Goal: Navigation & Orientation: Find specific page/section

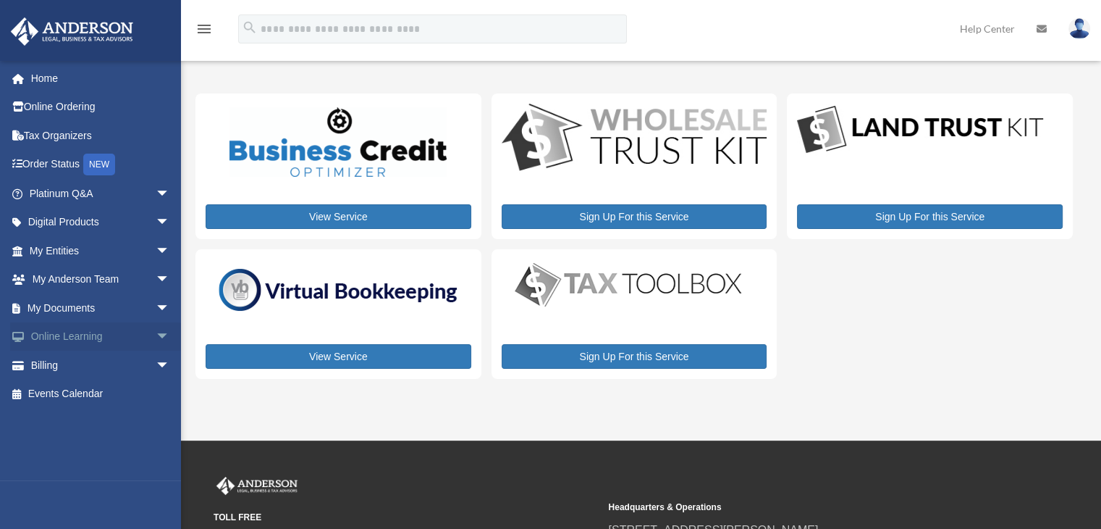
click at [83, 339] on link "Online Learning arrow_drop_down" at bounding box center [101, 336] width 182 height 29
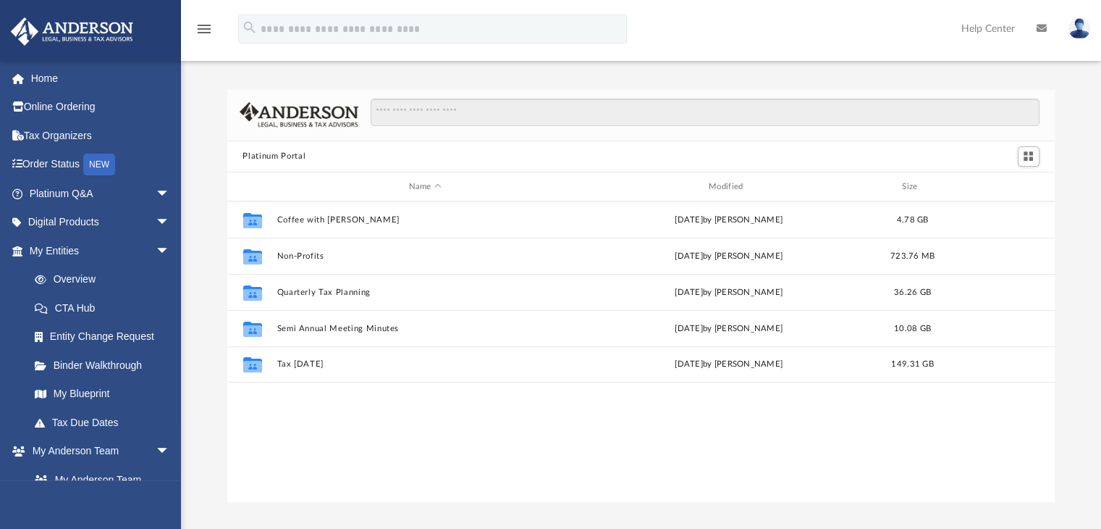
scroll to position [318, 817]
click at [81, 311] on link "CTA Hub" at bounding box center [106, 307] width 172 height 29
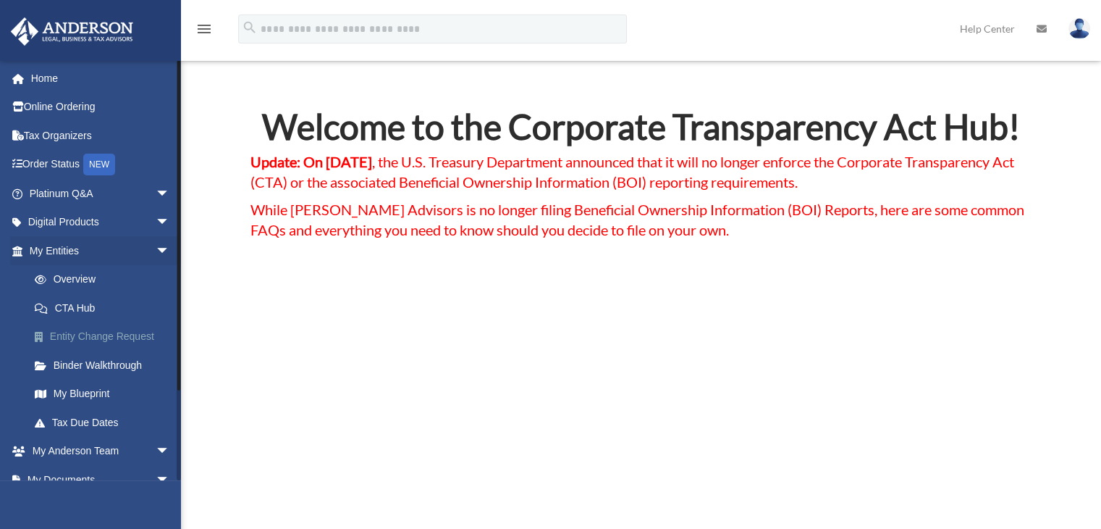
click at [134, 338] on link "Entity Change Request" at bounding box center [106, 336] width 172 height 29
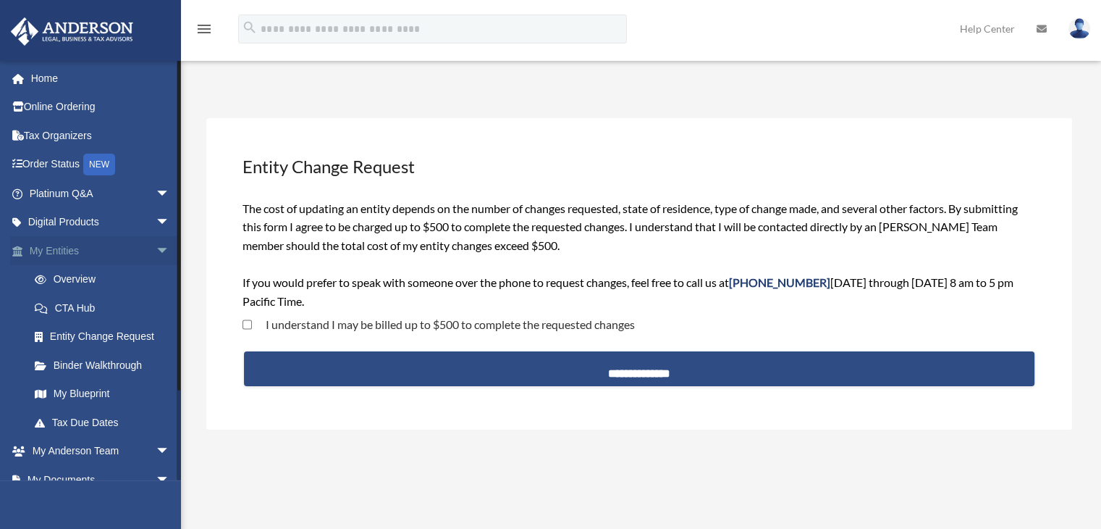
click at [88, 249] on link "My Entities arrow_drop_down" at bounding box center [101, 250] width 182 height 29
click at [156, 249] on span "arrow_drop_down" at bounding box center [170, 251] width 29 height 30
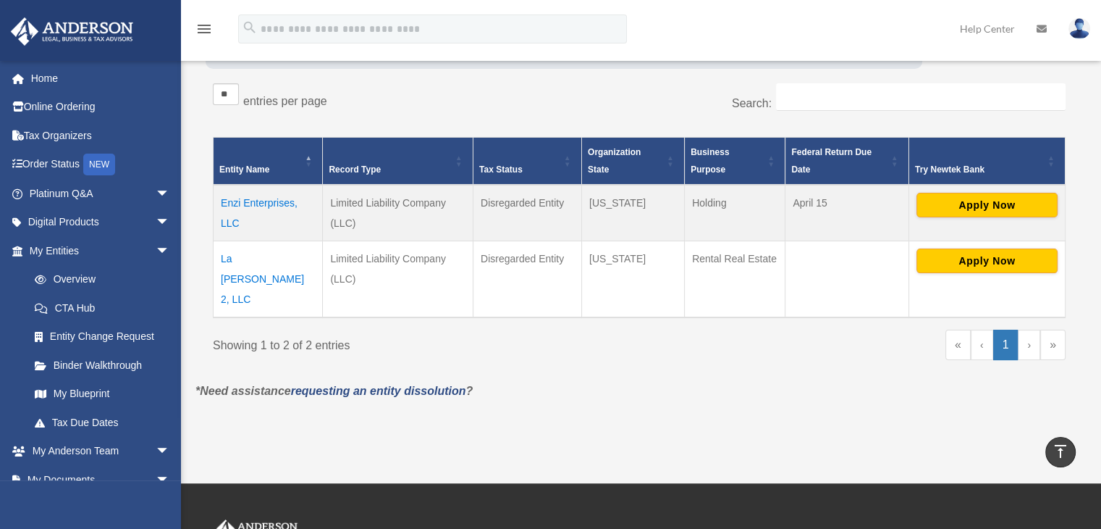
scroll to position [224, 0]
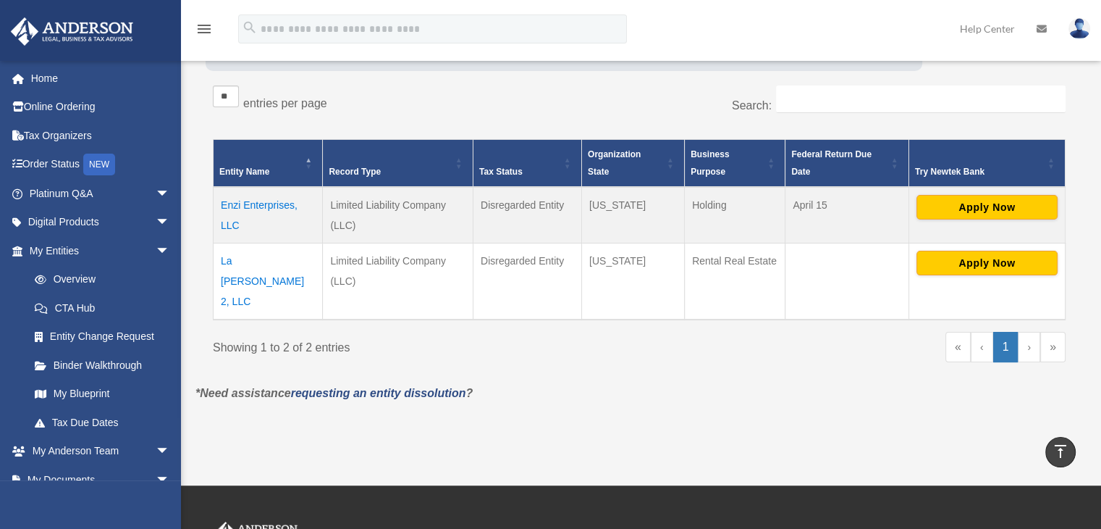
click at [275, 262] on td "La Annie 2, LLC" at bounding box center [268, 281] width 109 height 77
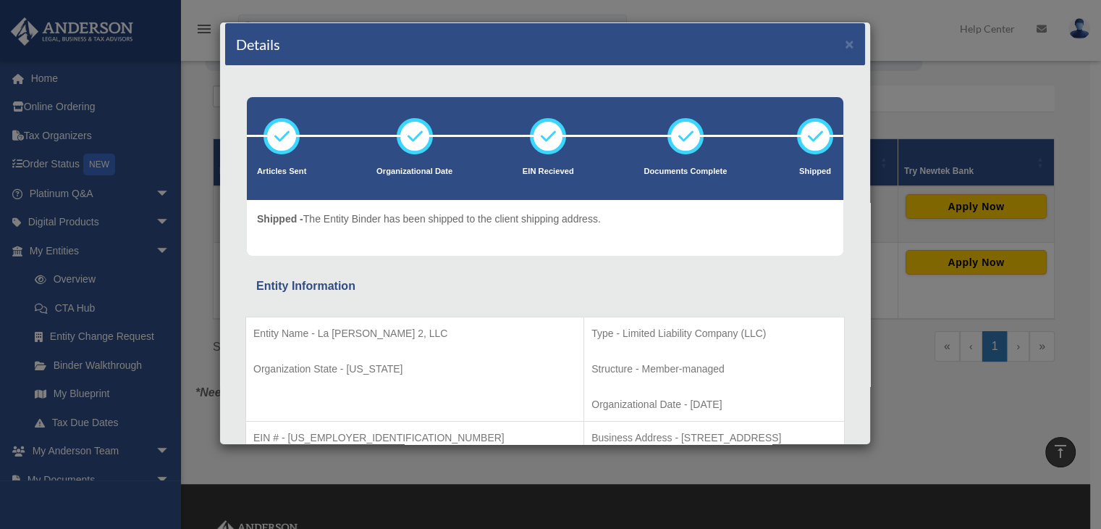
scroll to position [0, 0]
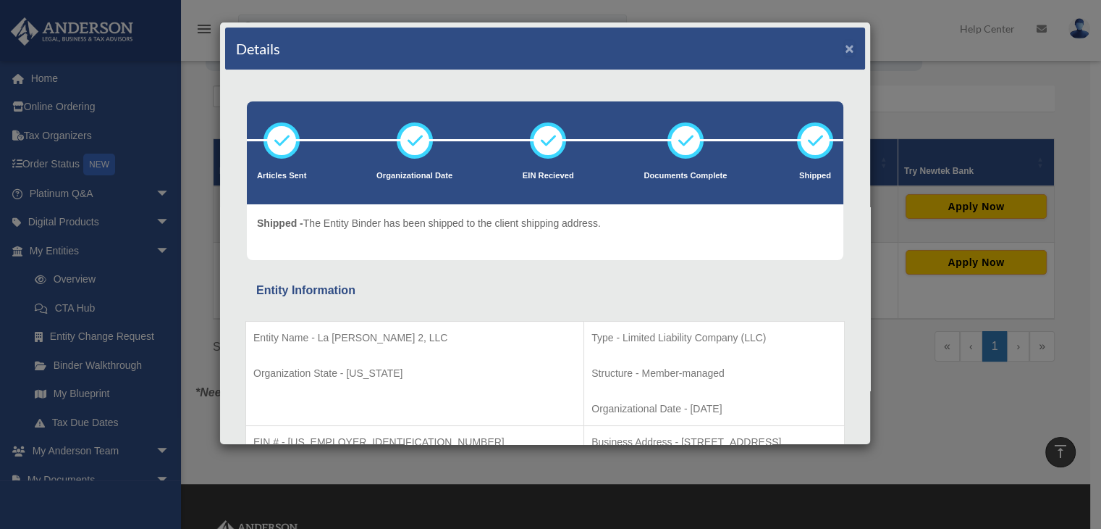
click at [845, 46] on button "×" at bounding box center [849, 48] width 9 height 15
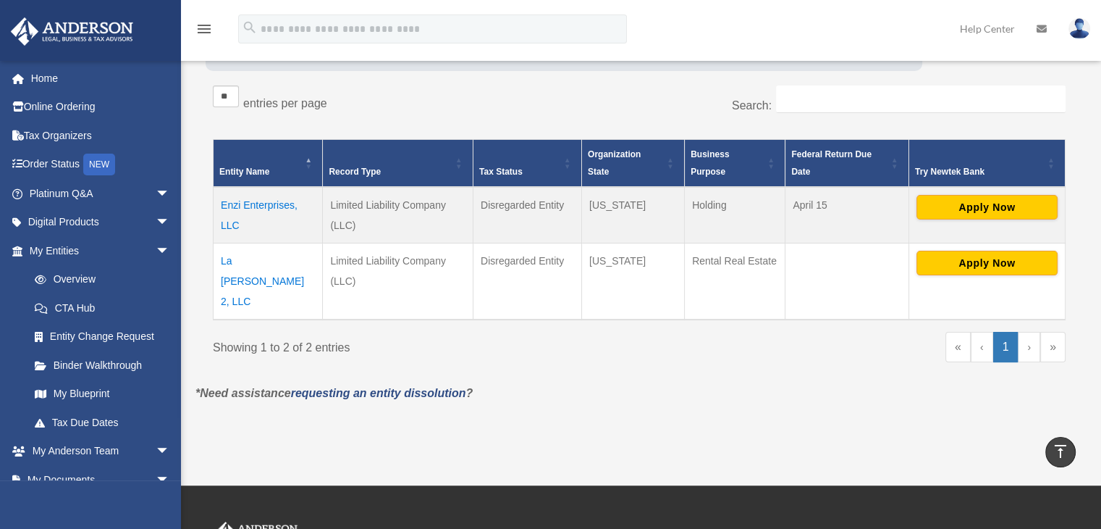
click at [976, 27] on link "Help Center" at bounding box center [987, 28] width 77 height 57
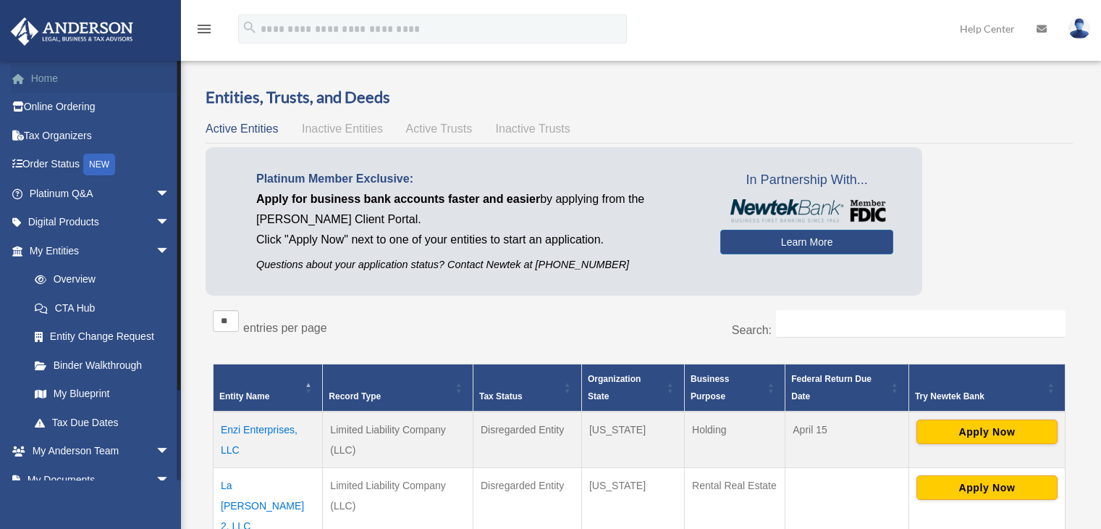
scroll to position [221, 0]
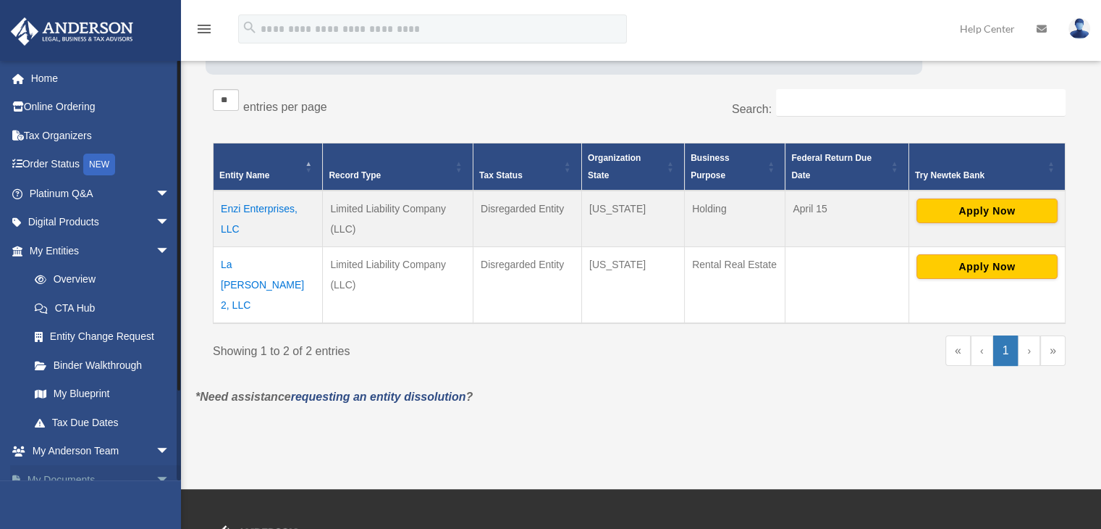
click at [80, 478] on link "My Documents arrow_drop_down" at bounding box center [101, 479] width 182 height 29
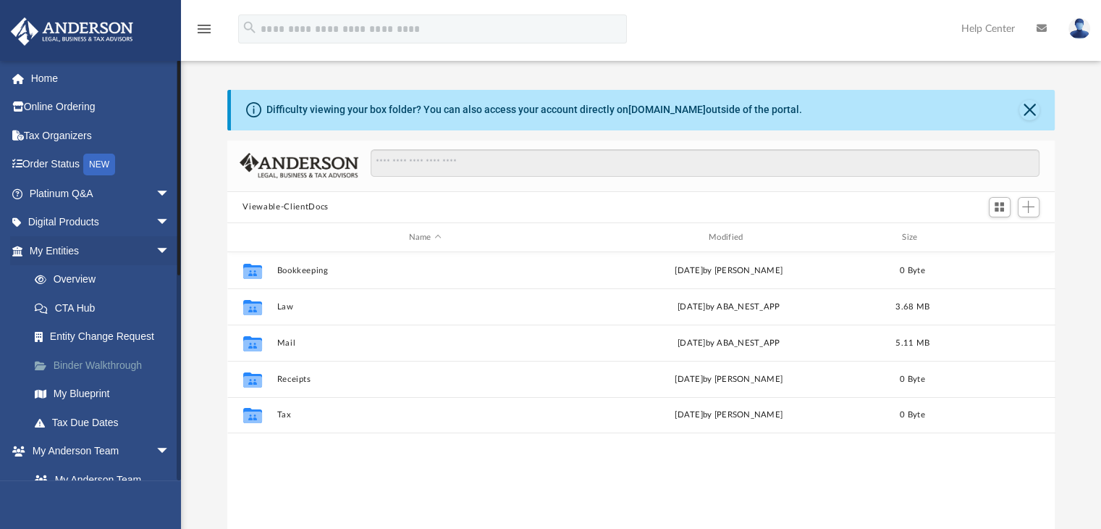
scroll to position [318, 817]
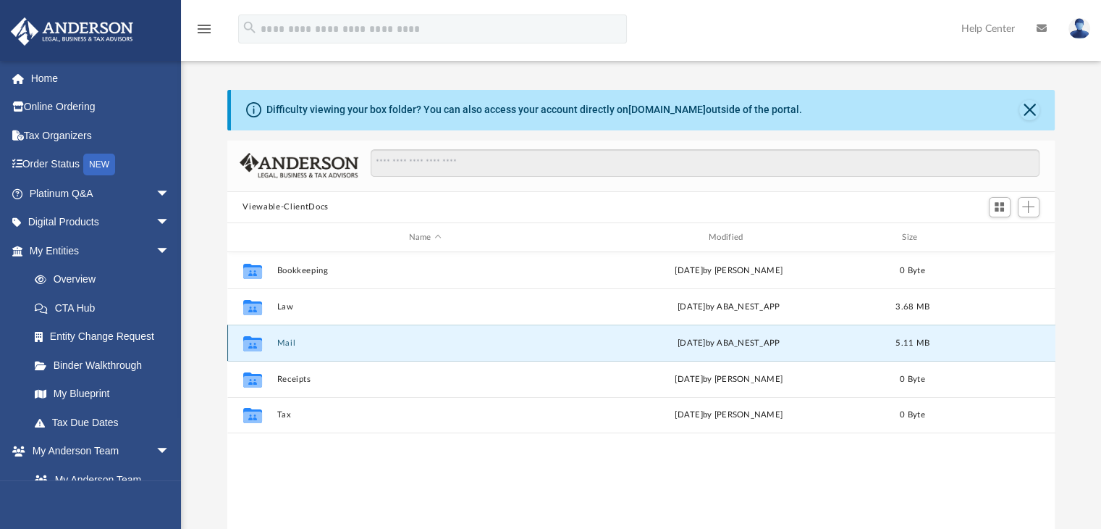
click at [292, 345] on button "Mail" at bounding box center [425, 342] width 297 height 9
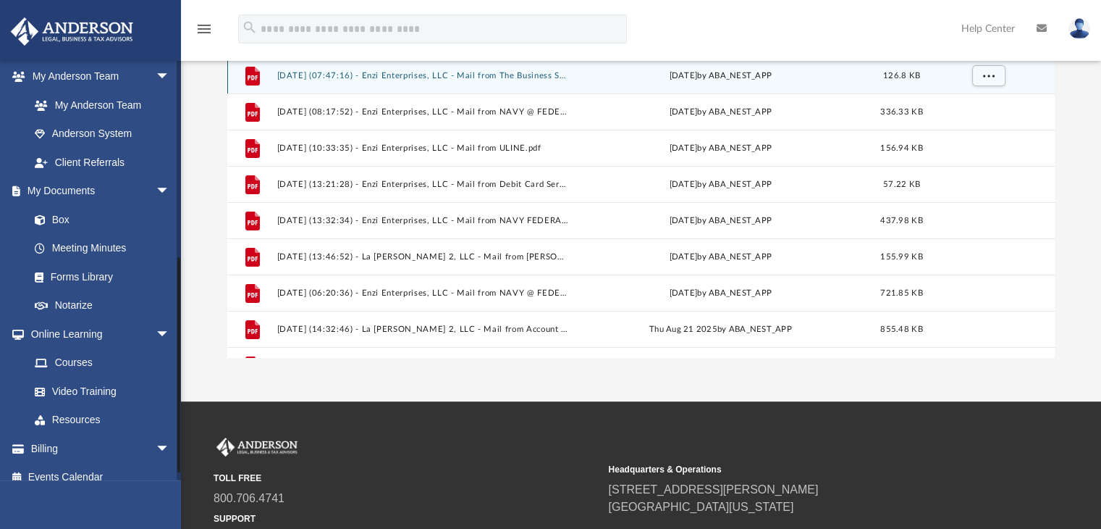
scroll to position [388, 0]
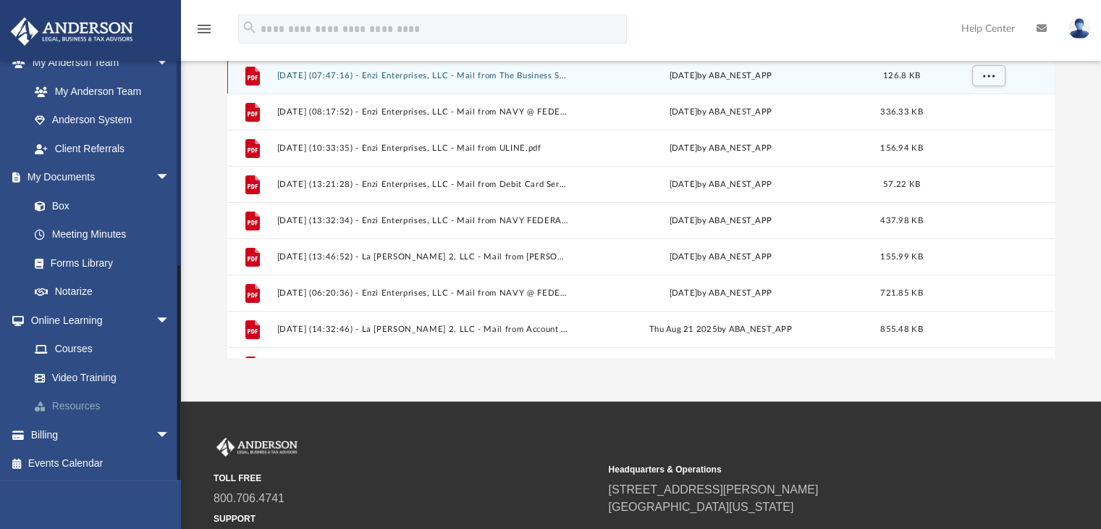
drag, startPoint x: 177, startPoint y: 319, endPoint x: 176, endPoint y: 397, distance: 77.5
click at [176, 397] on div "dwainejwoods@gmail.com Sign Out dwainejwoods@gmail.com Home Online Ordering Tax…" at bounding box center [90, 270] width 181 height 420
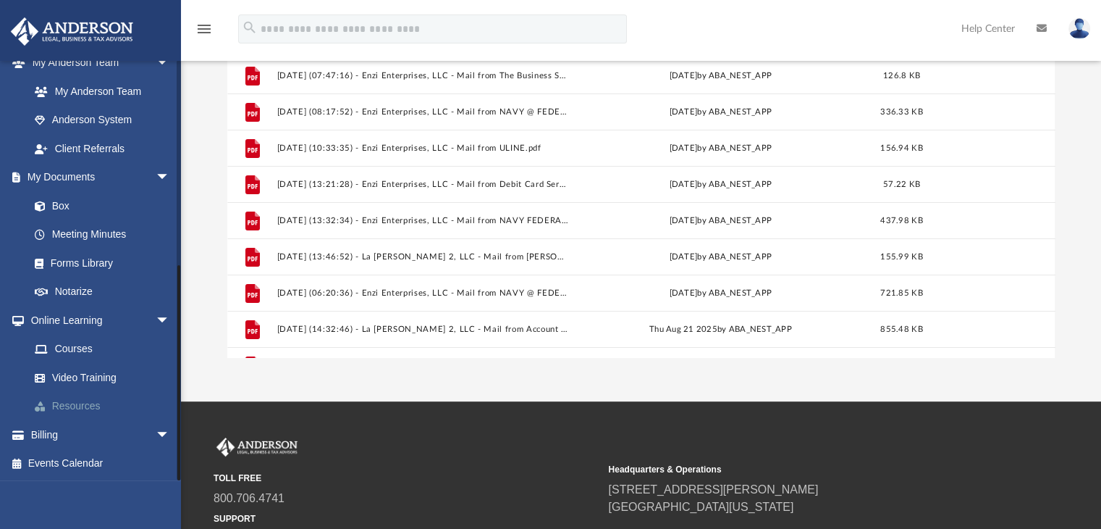
click at [88, 403] on link "Resources" at bounding box center [106, 406] width 172 height 29
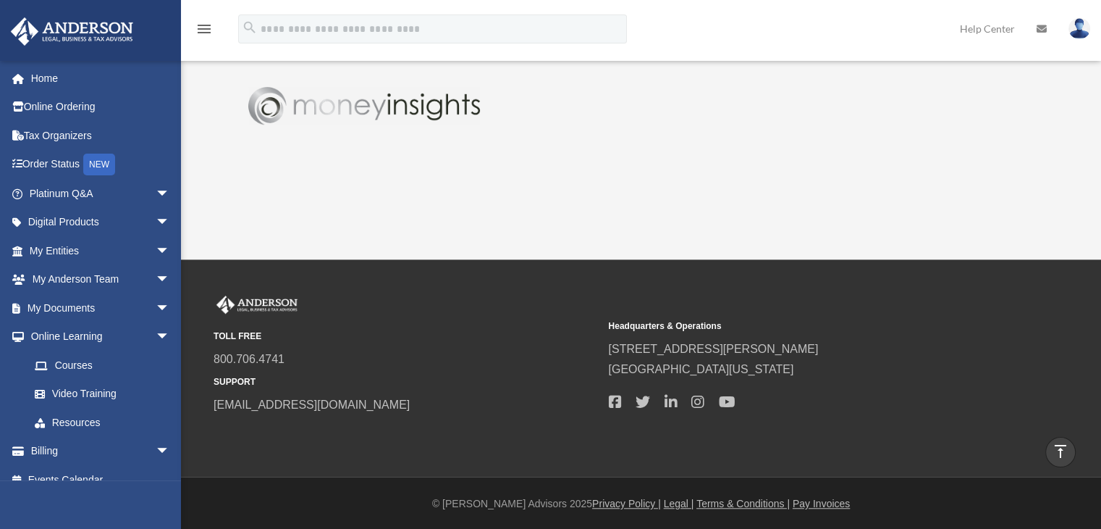
scroll to position [17, 0]
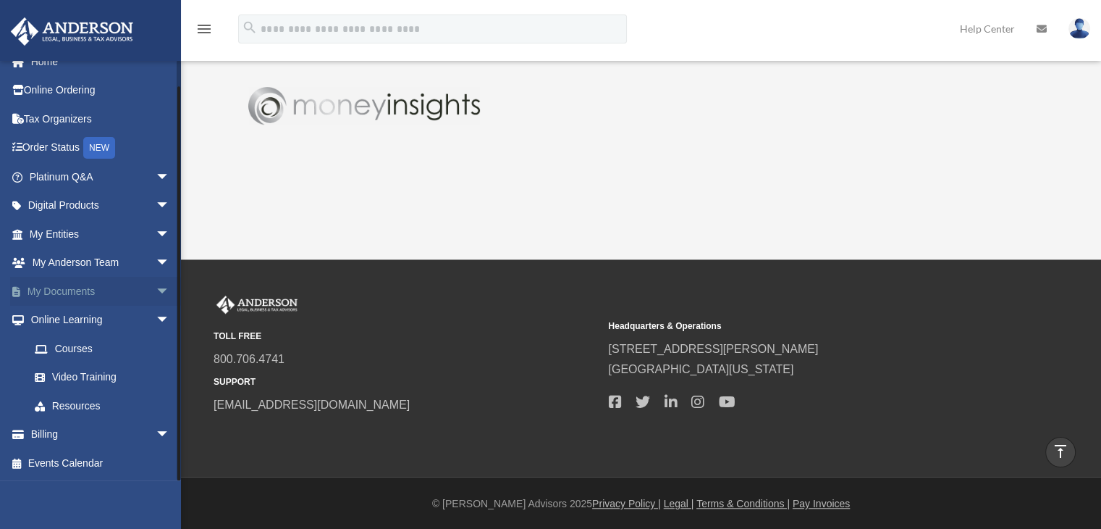
click at [85, 293] on link "My Documents arrow_drop_down" at bounding box center [101, 291] width 182 height 29
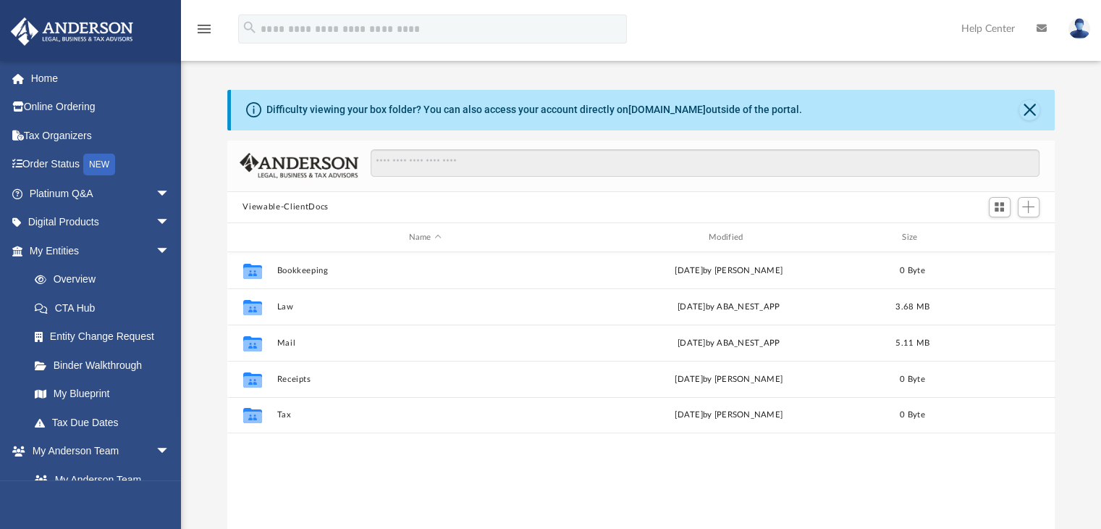
scroll to position [318, 817]
click at [156, 221] on span "arrow_drop_down" at bounding box center [170, 223] width 29 height 30
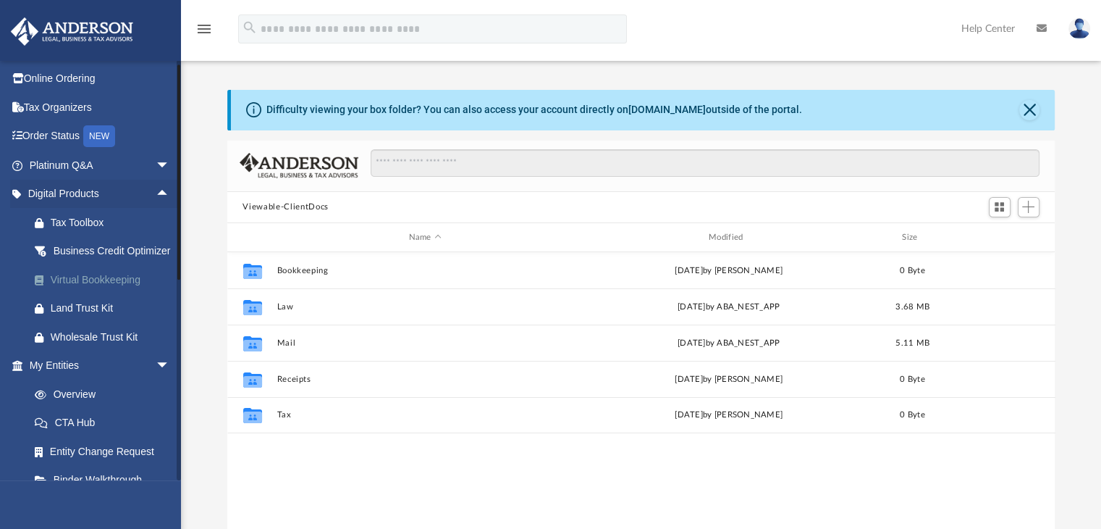
scroll to position [0, 0]
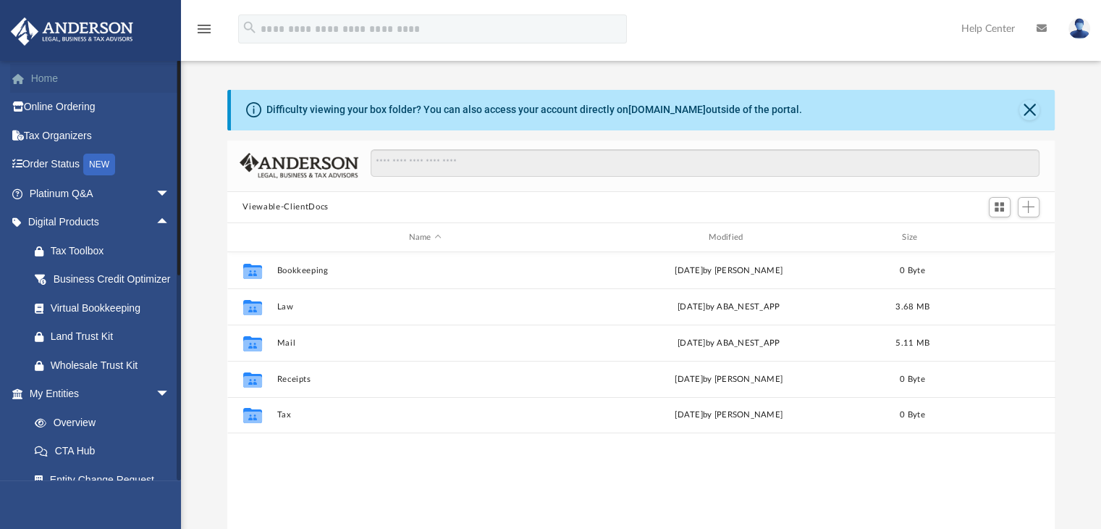
click at [56, 82] on link "Home" at bounding box center [101, 78] width 182 height 29
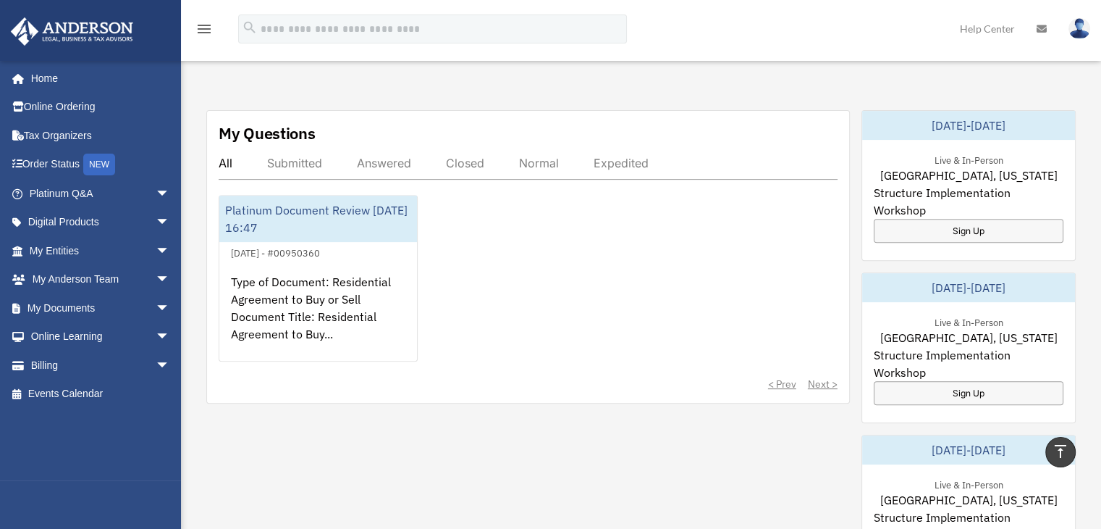
scroll to position [498, 0]
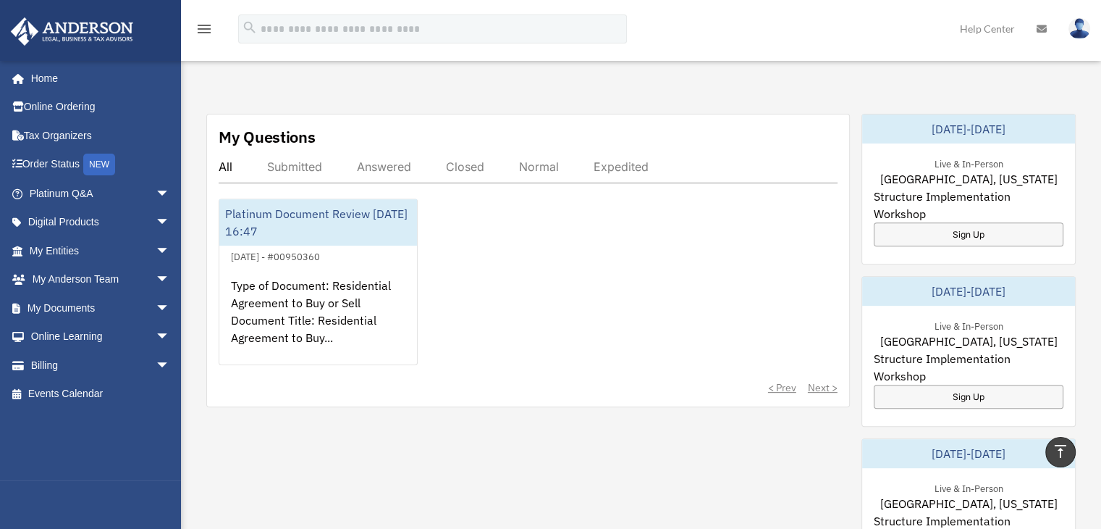
click at [292, 159] on div "Submitted" at bounding box center [294, 166] width 55 height 14
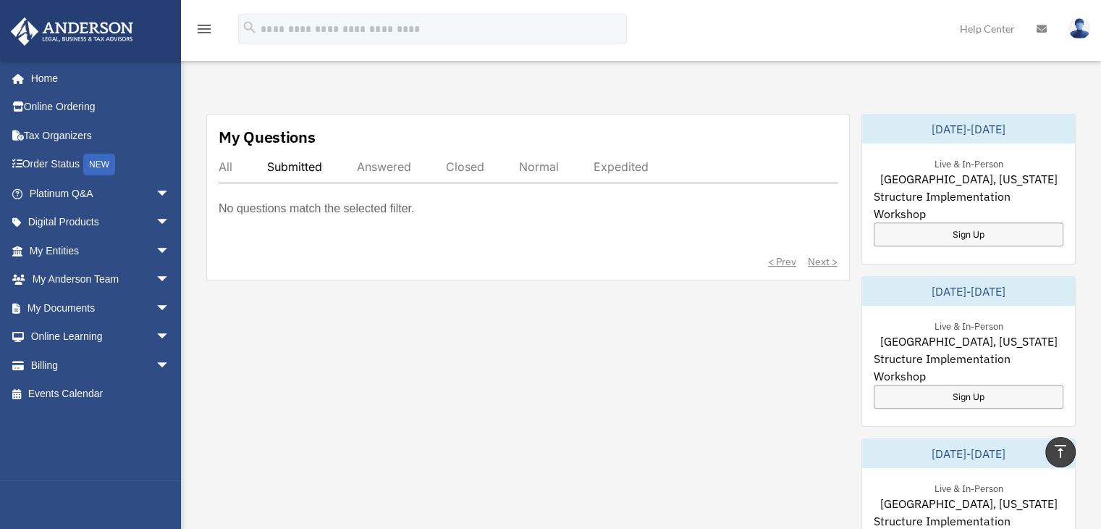
click at [377, 159] on div "Answered" at bounding box center [384, 166] width 54 height 14
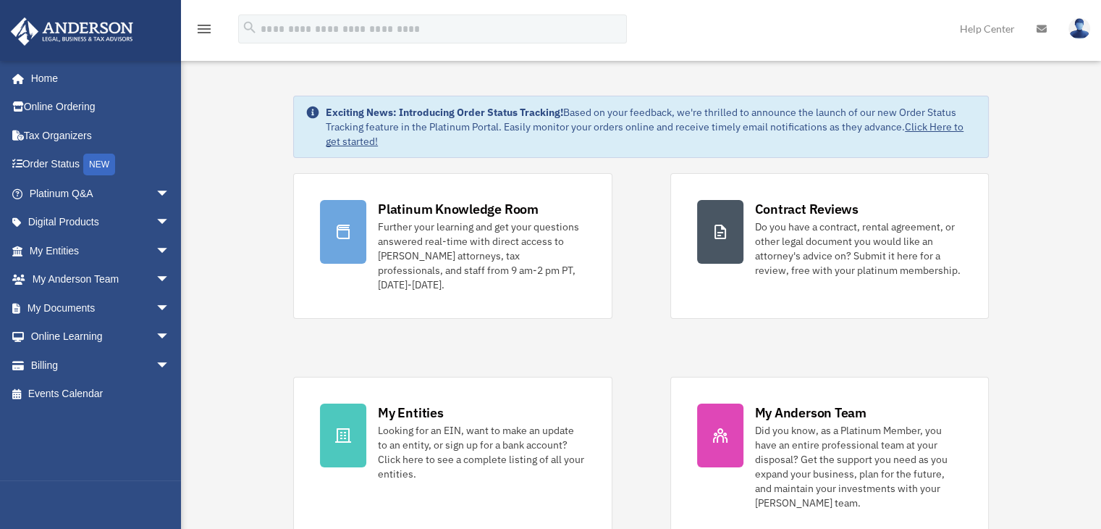
scroll to position [0, 0]
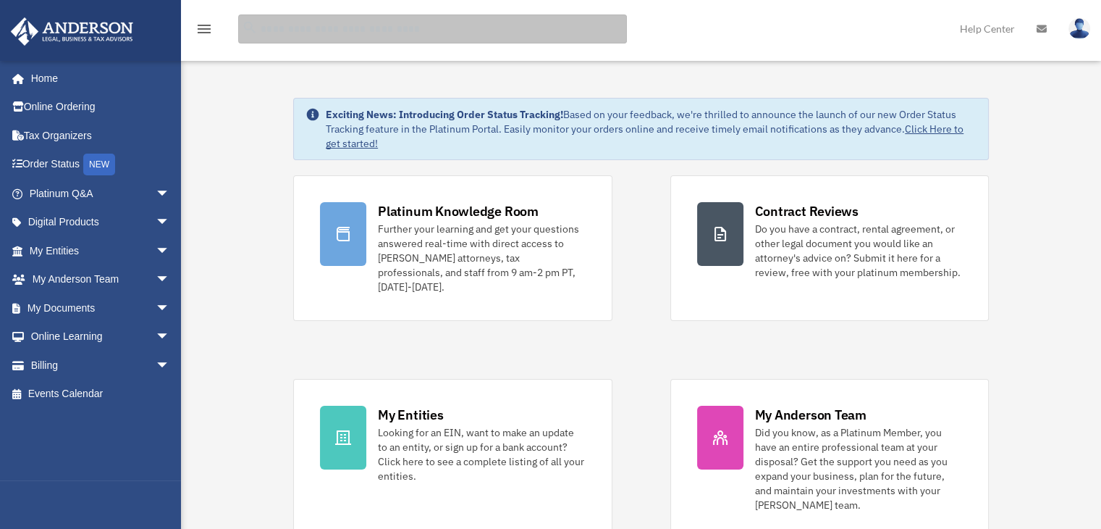
click at [424, 27] on input "search" at bounding box center [432, 28] width 389 height 29
type input "**********"
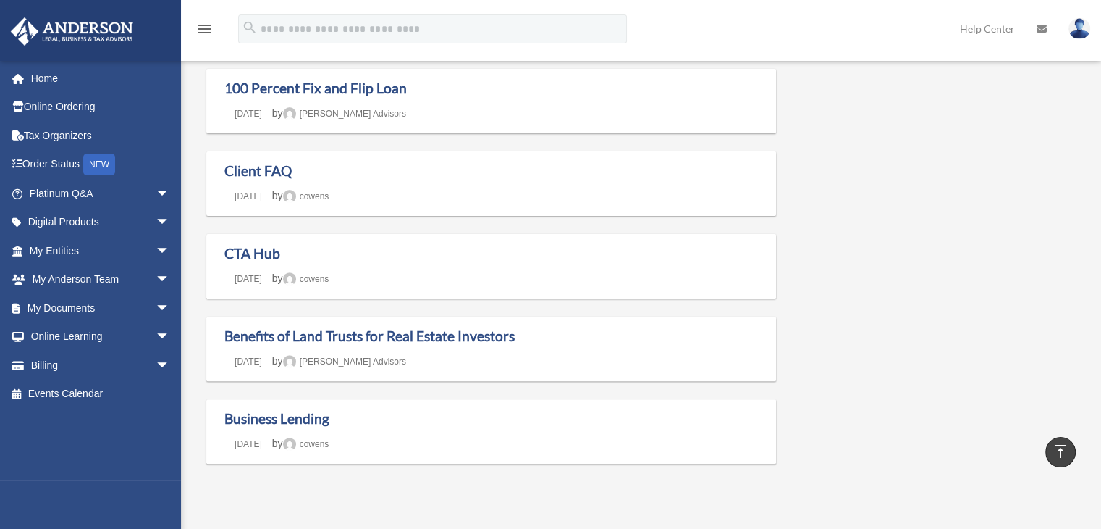
scroll to position [427, 0]
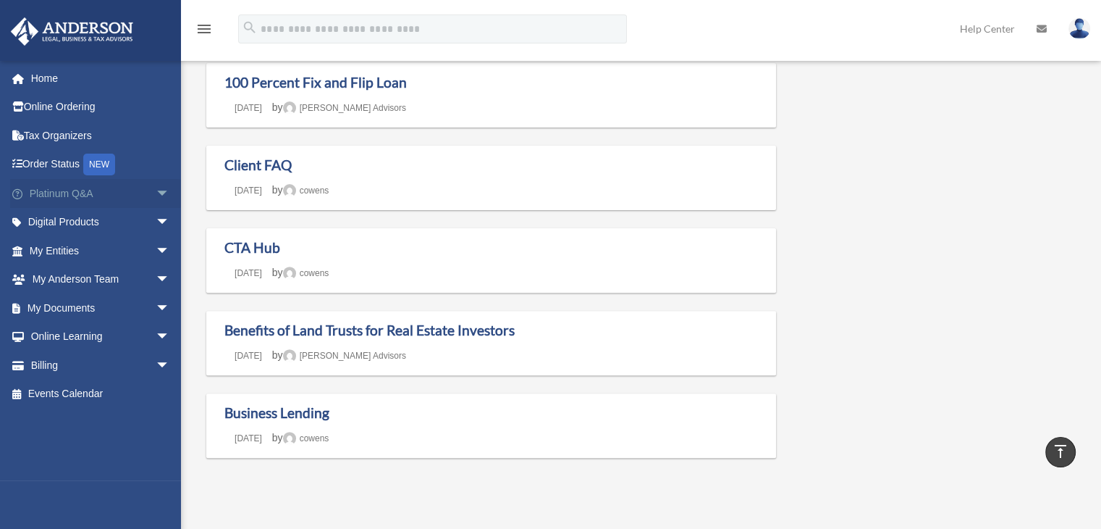
click at [77, 198] on link "Platinum Q&A arrow_drop_down" at bounding box center [101, 193] width 182 height 29
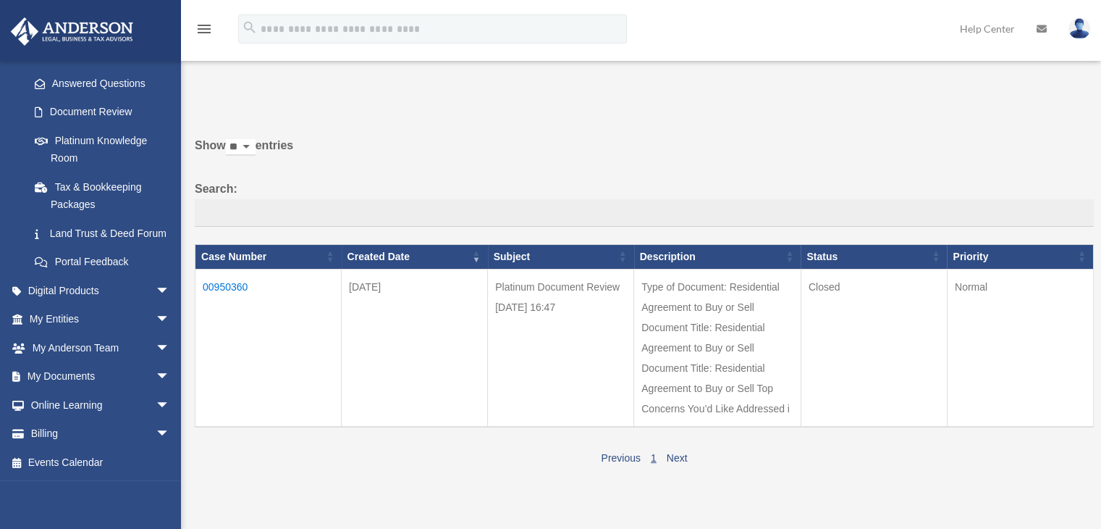
scroll to position [241, 0]
click at [116, 259] on link "Portal Feedback" at bounding box center [106, 262] width 172 height 29
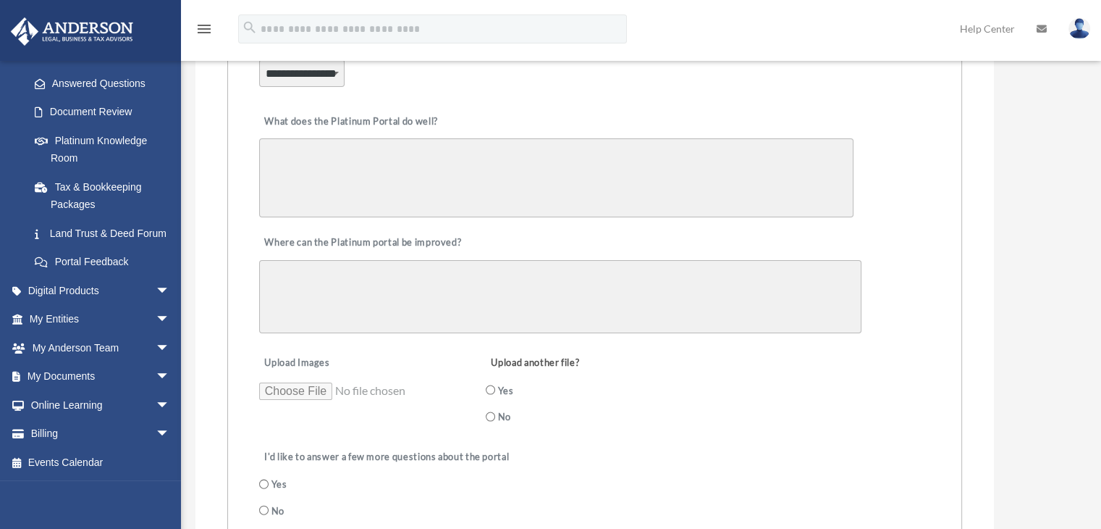
scroll to position [219, 0]
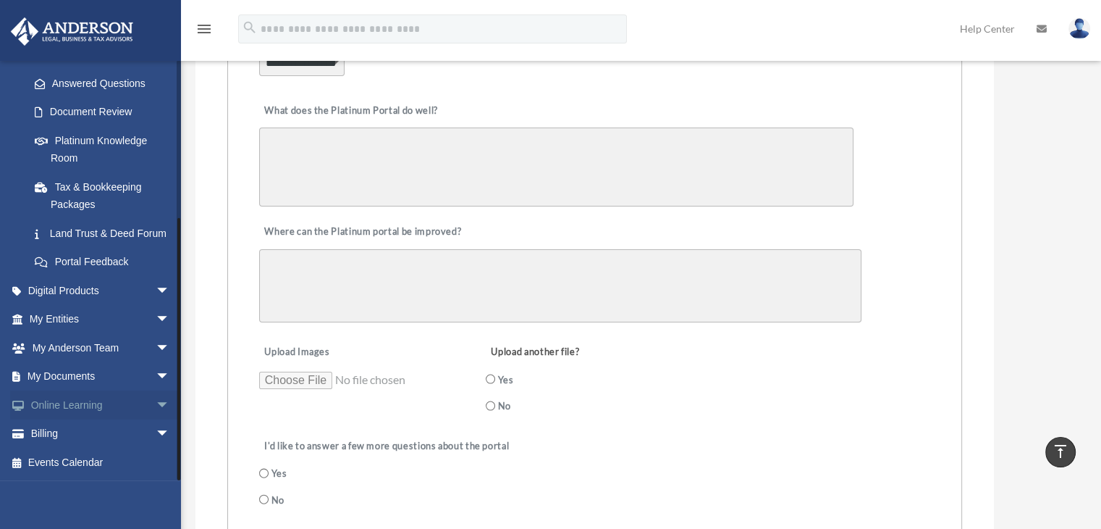
click at [156, 403] on span "arrow_drop_down" at bounding box center [170, 405] width 29 height 30
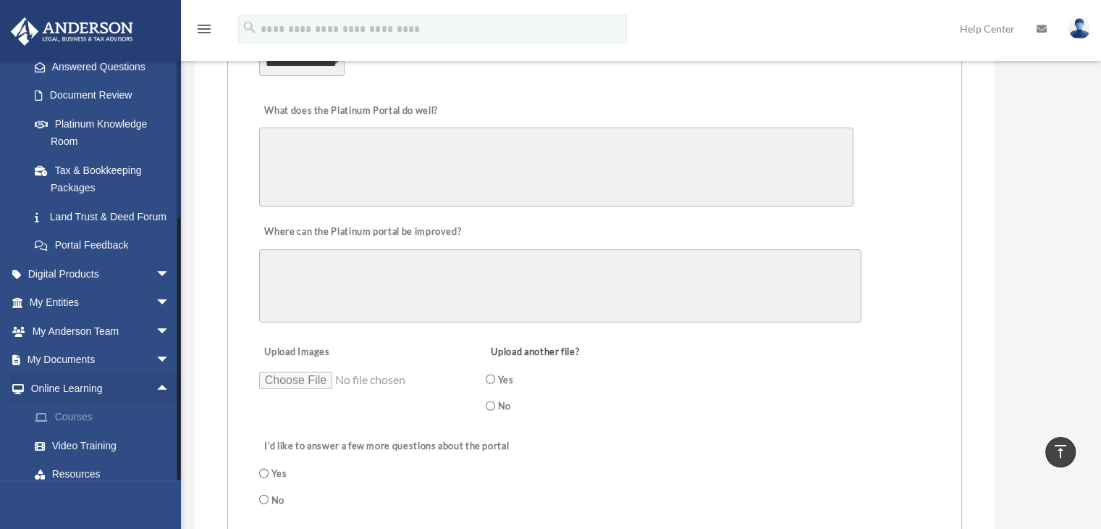
click at [88, 432] on link "Courses" at bounding box center [106, 417] width 172 height 29
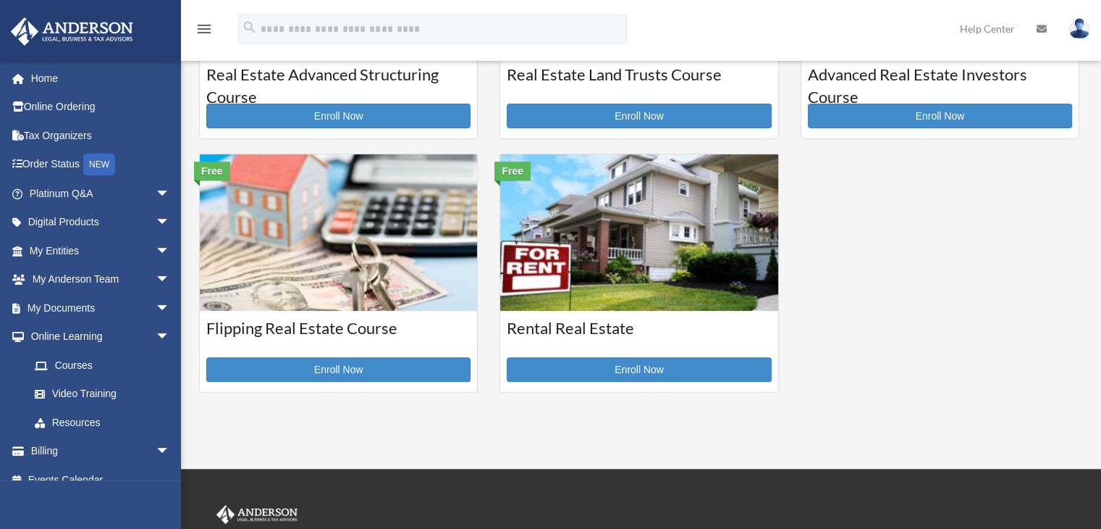
scroll to position [440, 0]
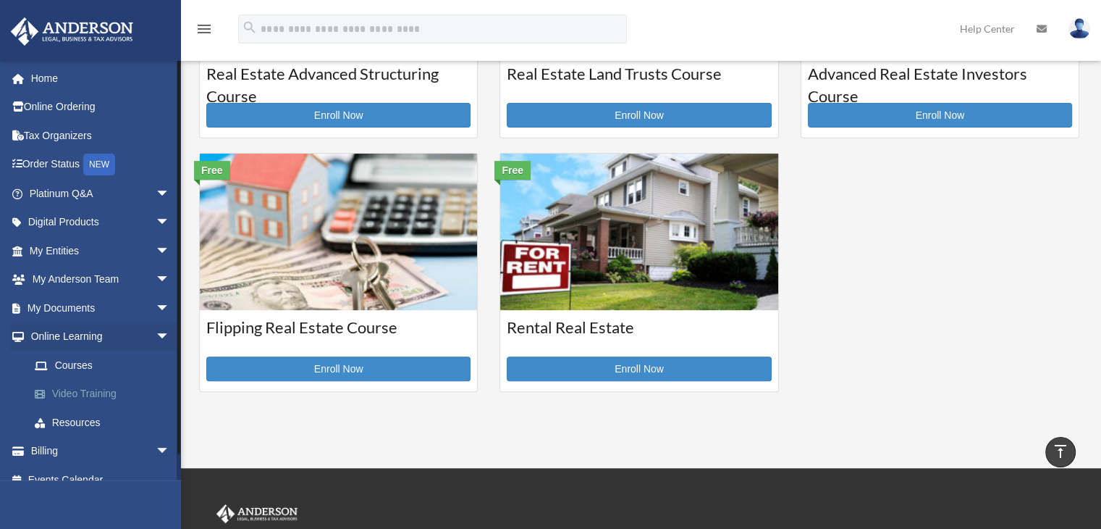
click at [120, 400] on link "Video Training" at bounding box center [106, 393] width 172 height 29
